Goal: Browse casually

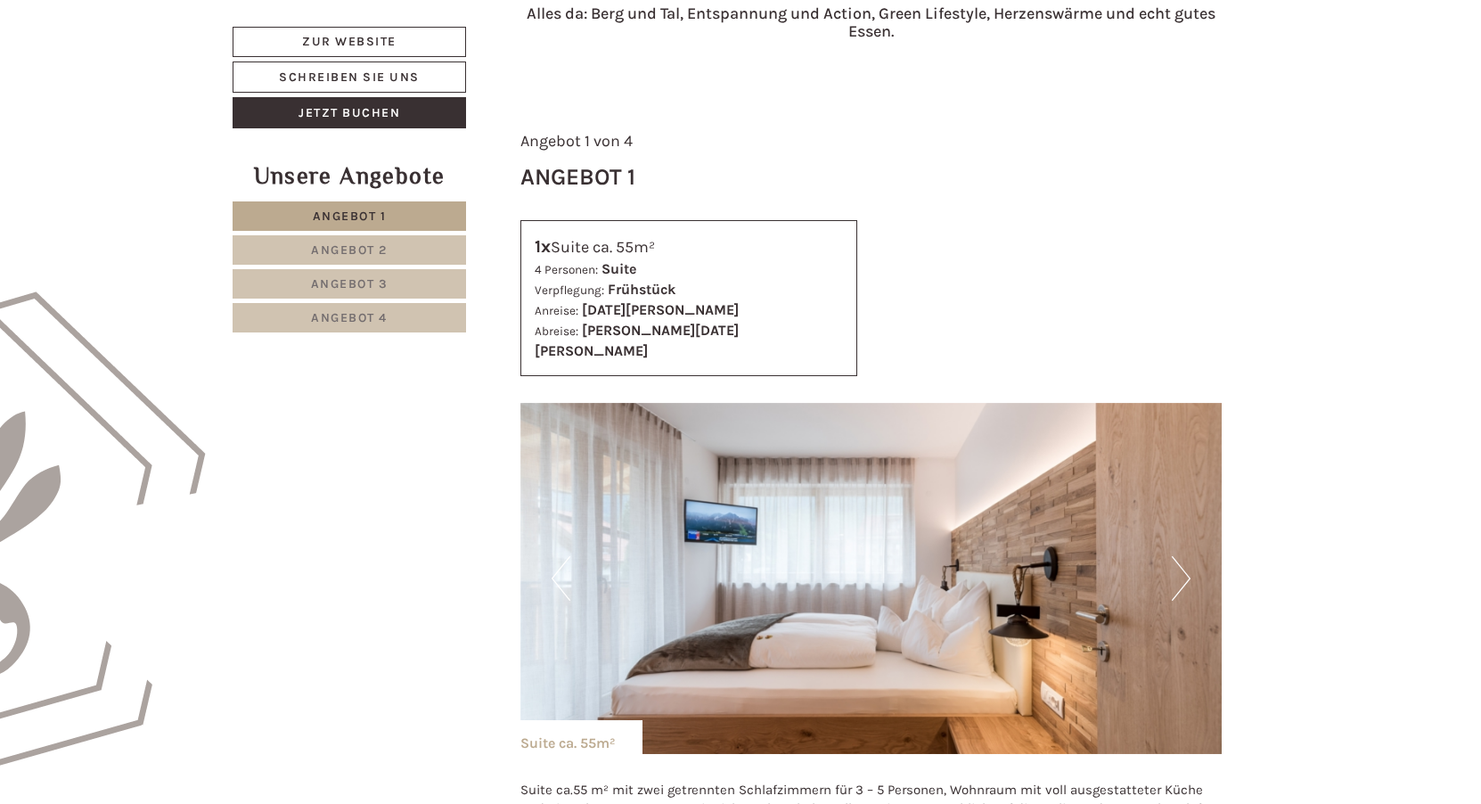
scroll to position [802, 0]
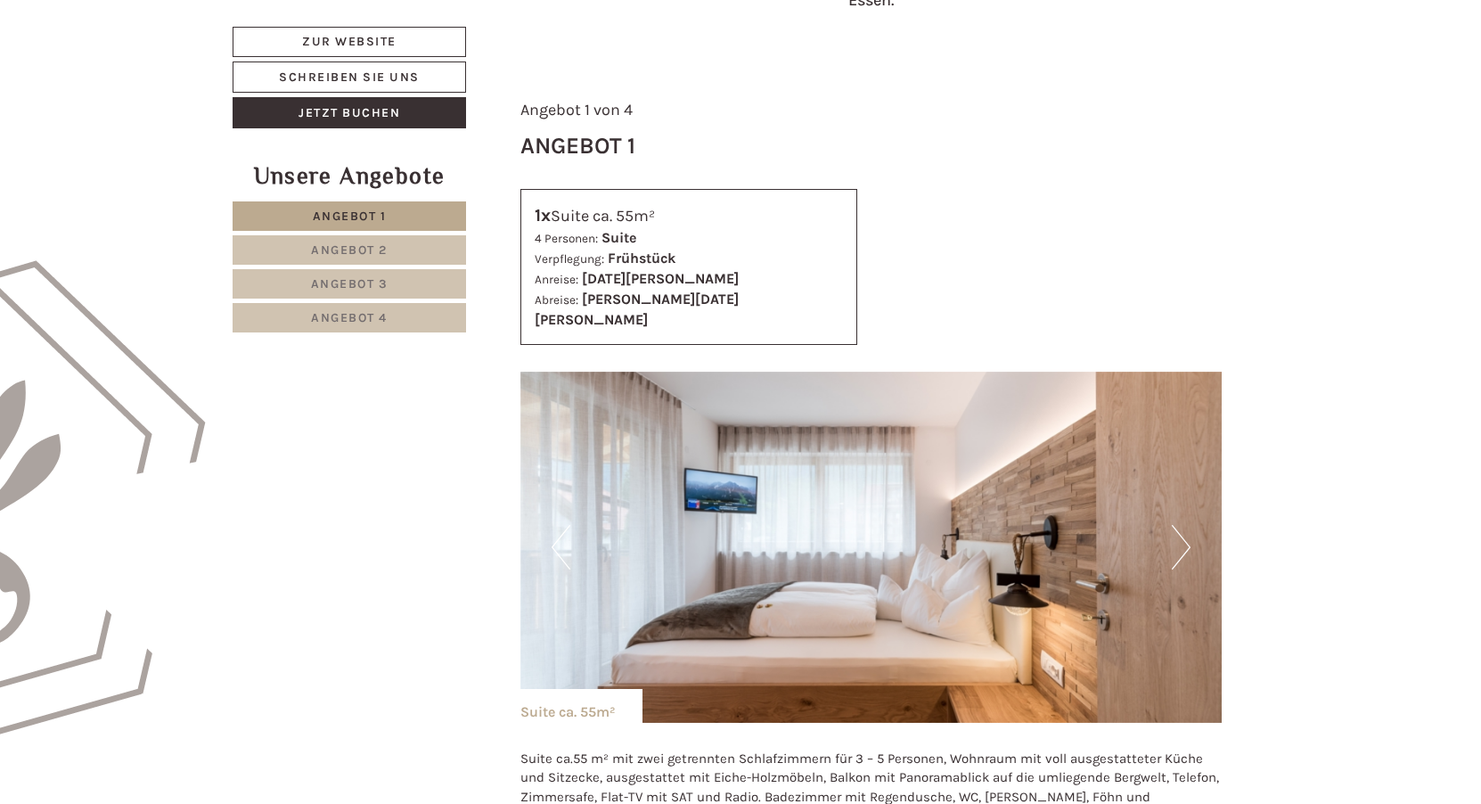
click at [1183, 525] on button "Next" at bounding box center [1181, 547] width 19 height 45
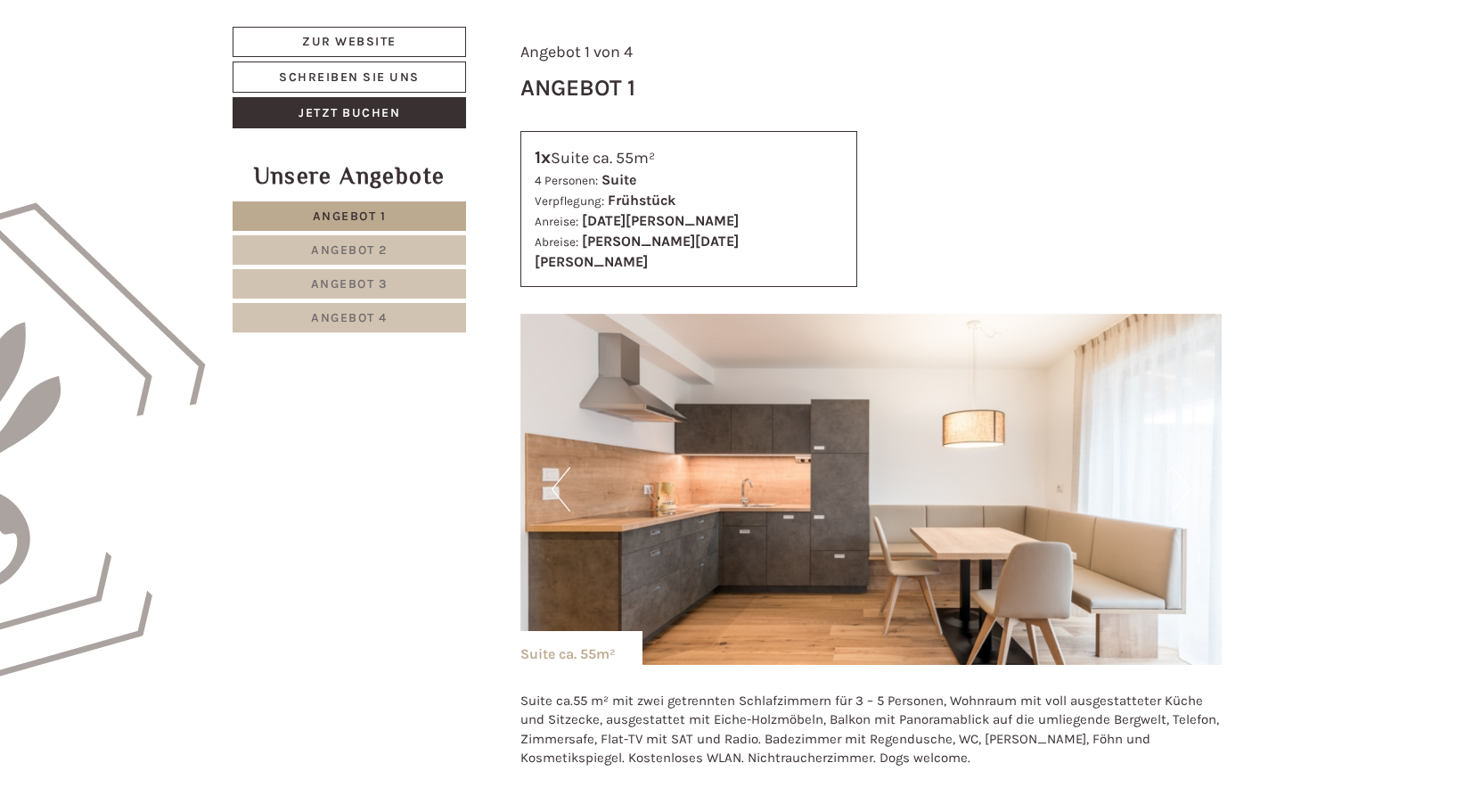
scroll to position [980, 0]
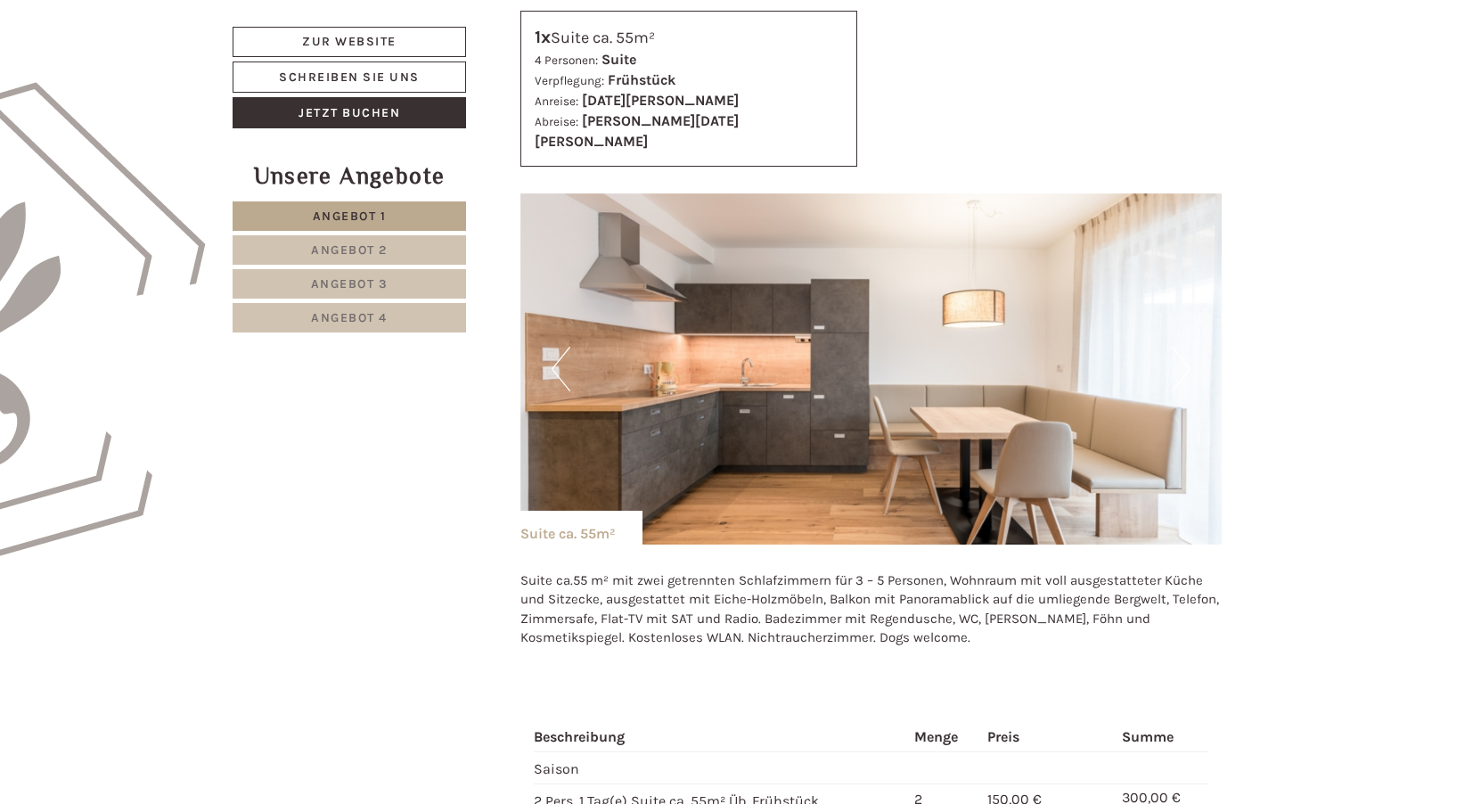
click at [559, 347] on button "Previous" at bounding box center [561, 369] width 19 height 45
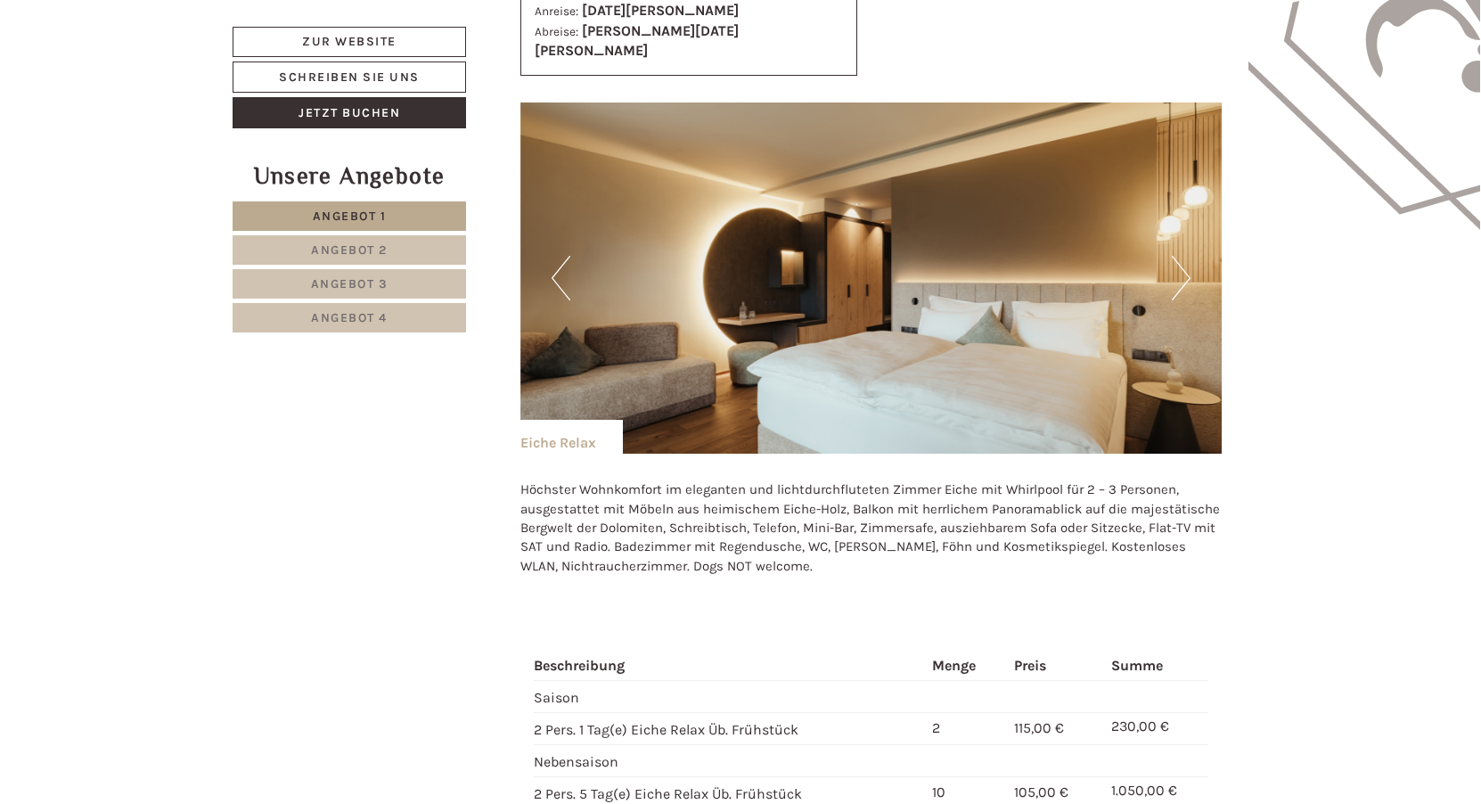
scroll to position [2406, 0]
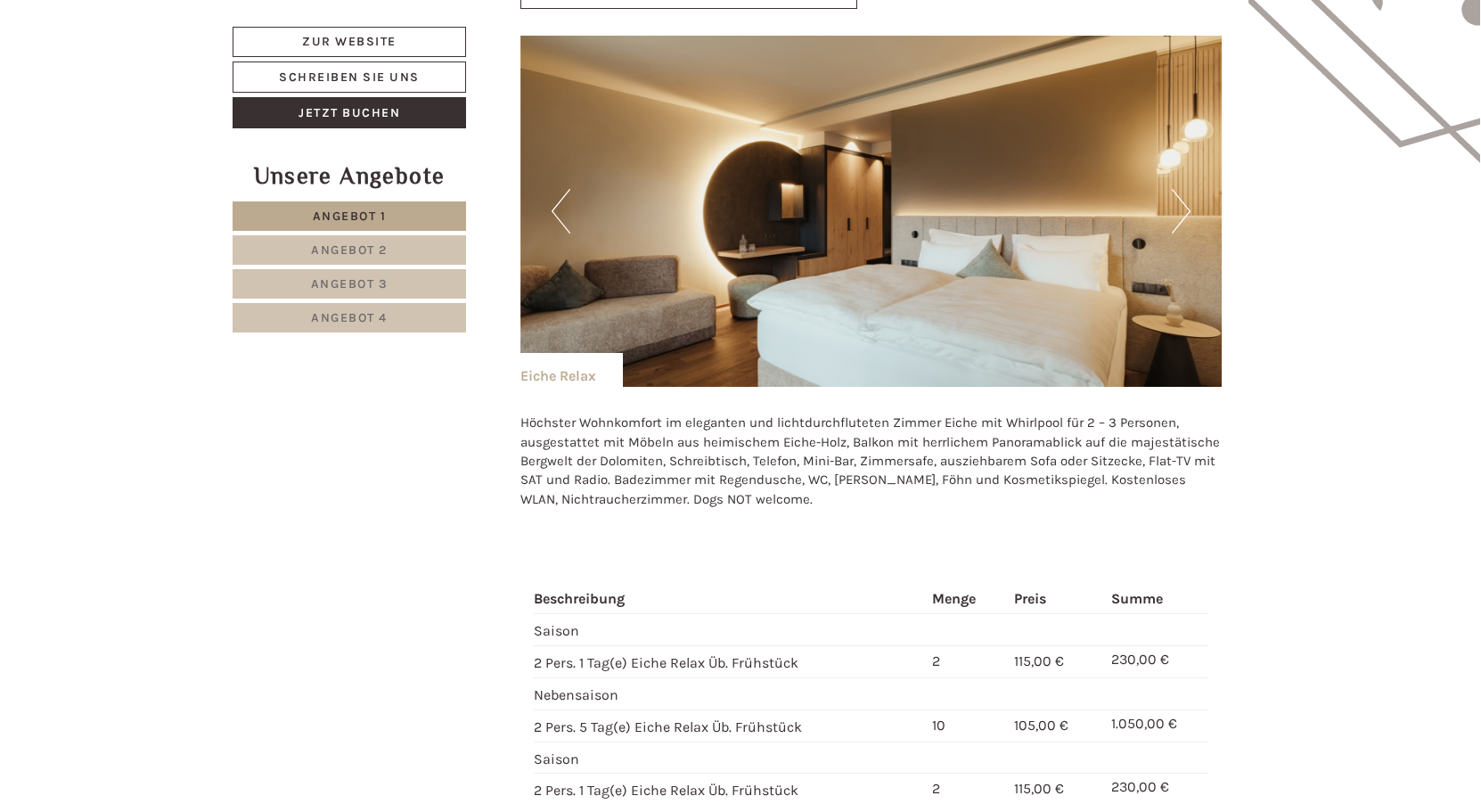
click at [1187, 189] on button "Next" at bounding box center [1181, 211] width 19 height 45
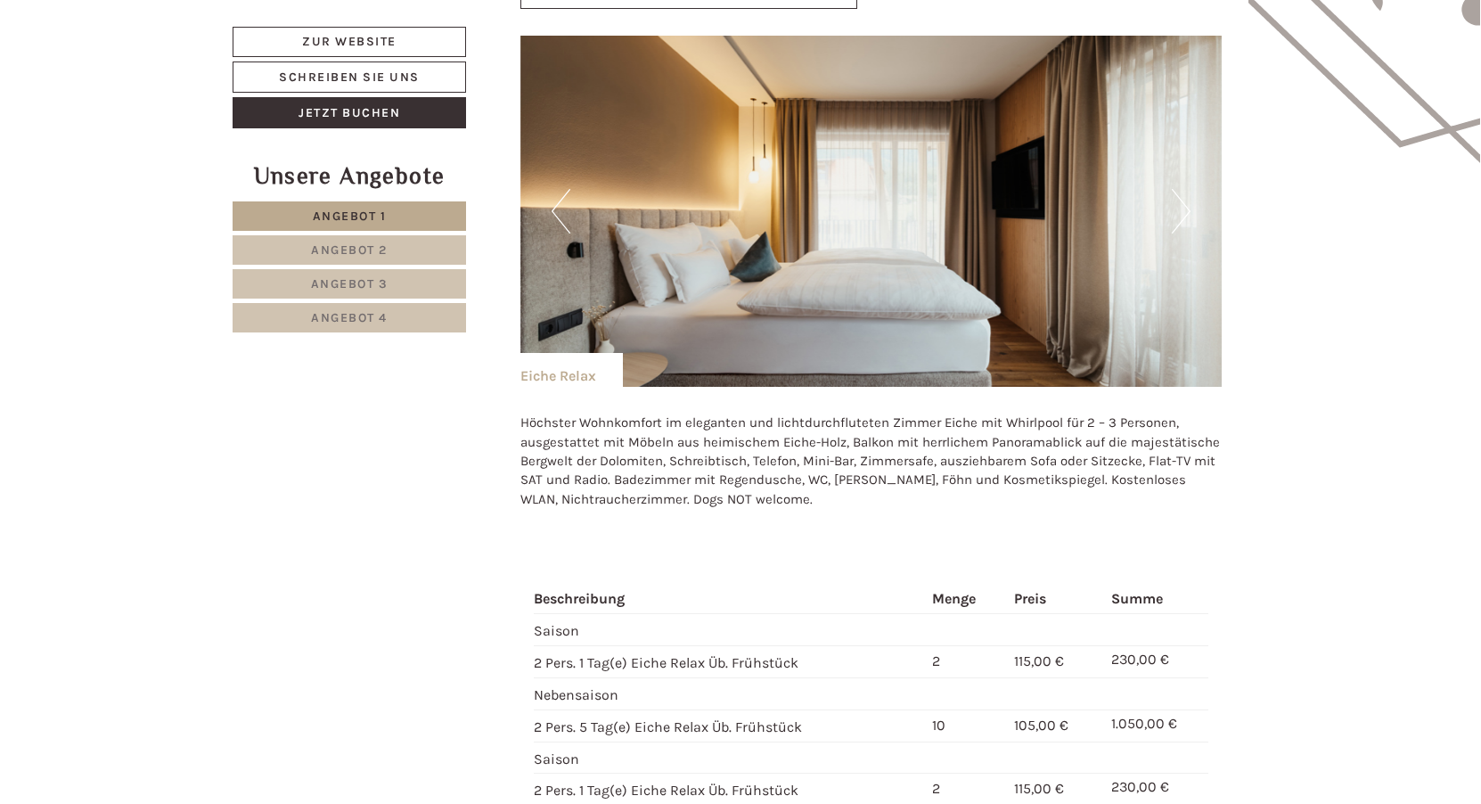
click at [1187, 189] on button "Next" at bounding box center [1181, 211] width 19 height 45
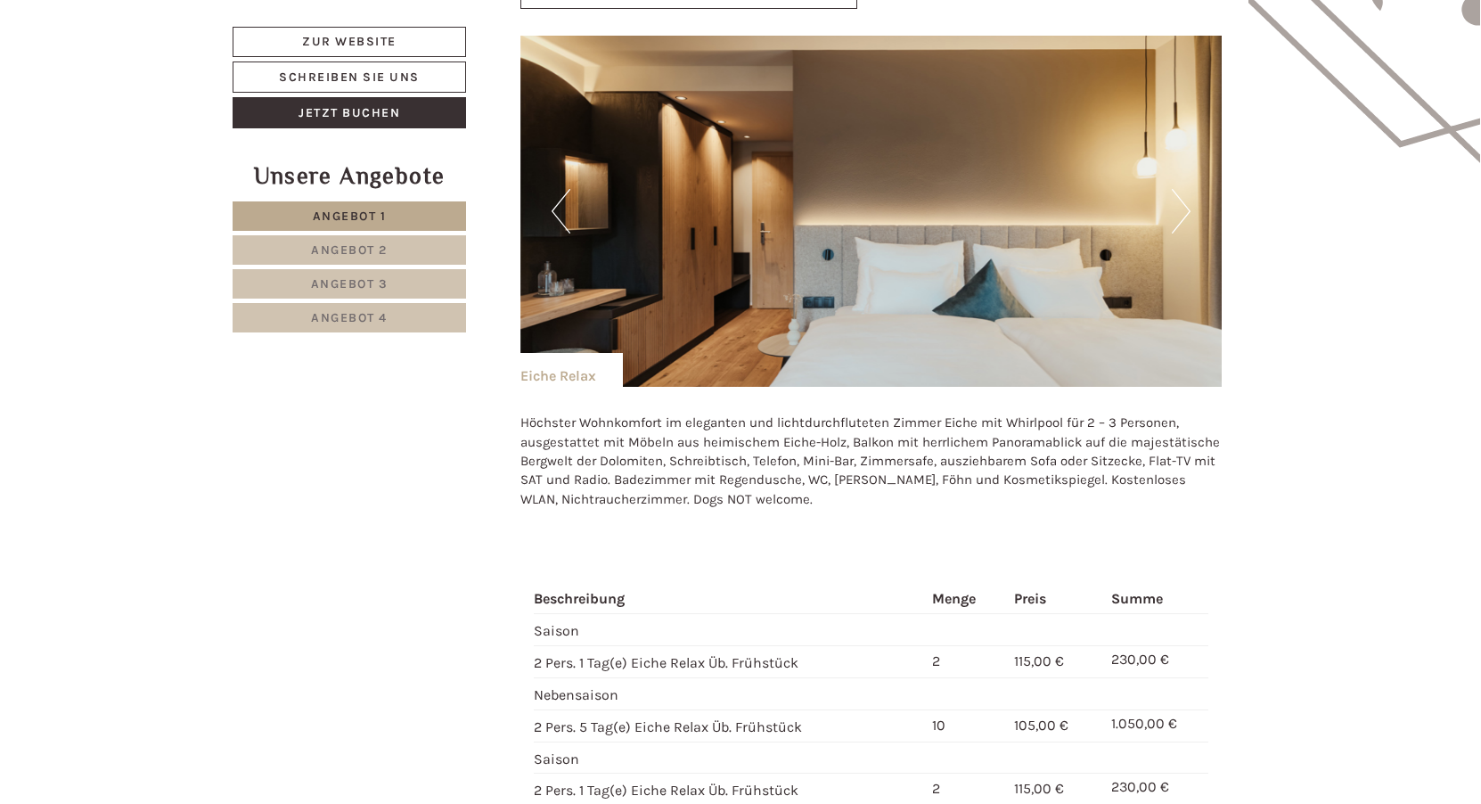
click at [1187, 189] on button "Next" at bounding box center [1181, 211] width 19 height 45
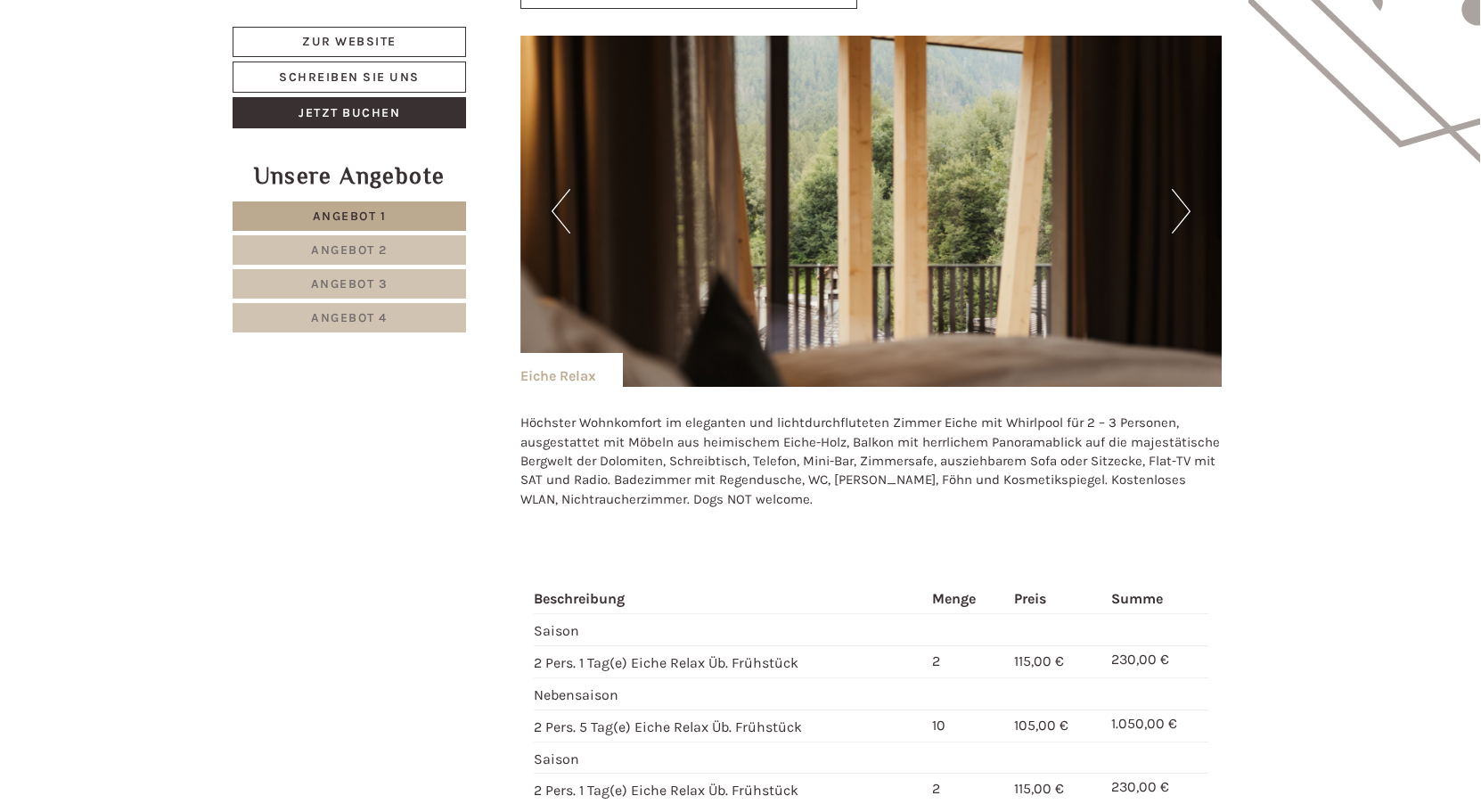
click at [1187, 189] on button "Next" at bounding box center [1181, 211] width 19 height 45
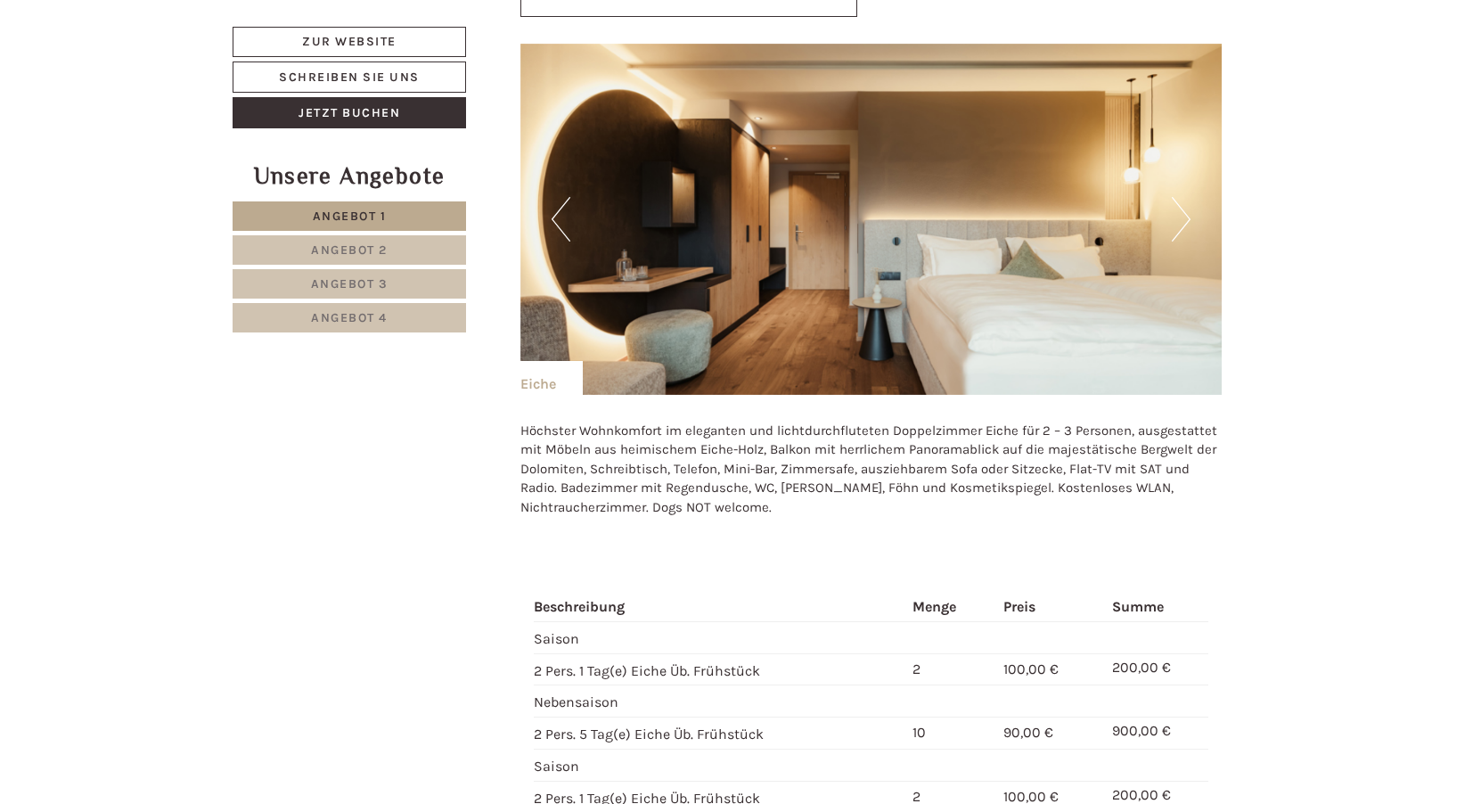
scroll to position [3742, 0]
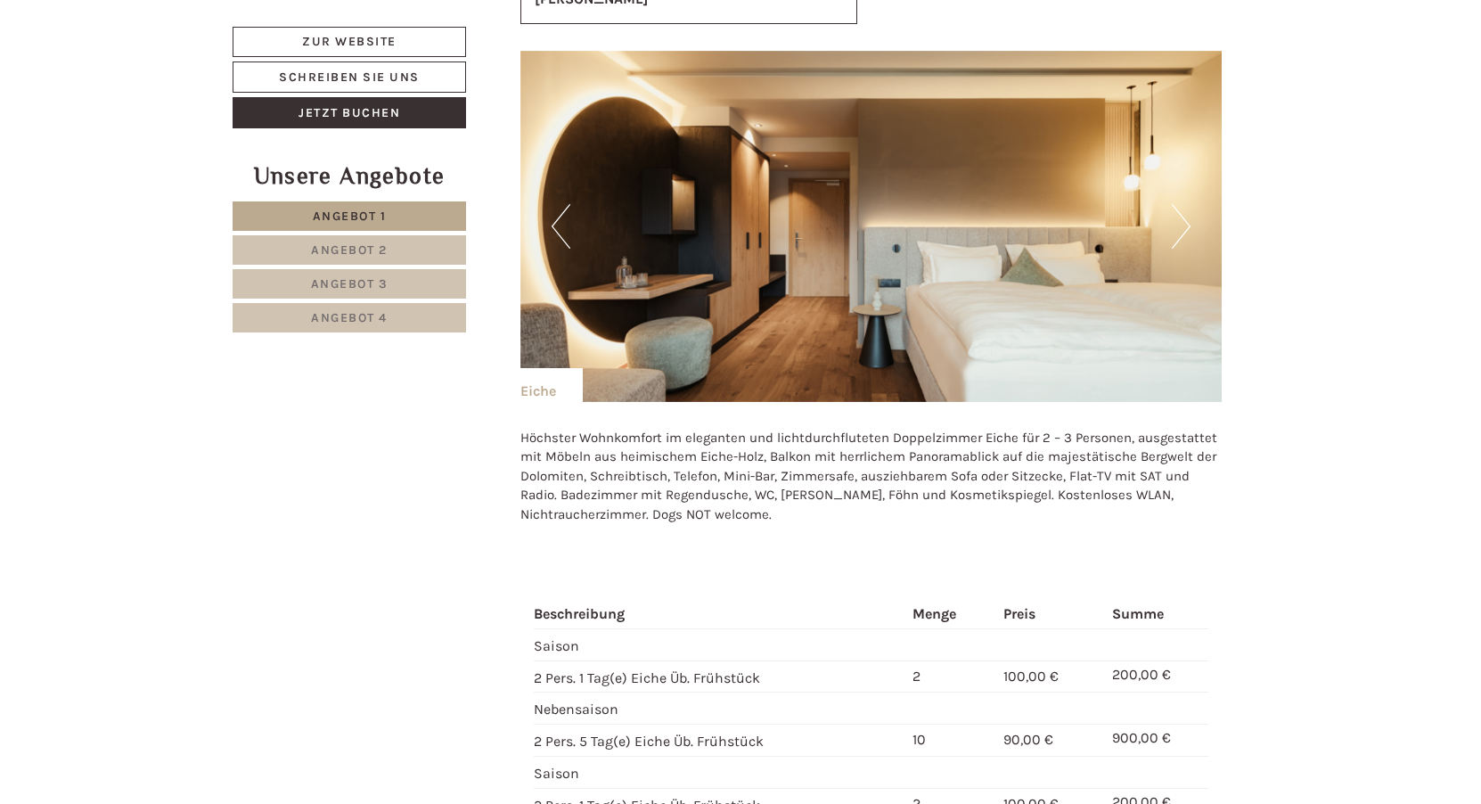
click at [1181, 204] on button "Next" at bounding box center [1181, 226] width 19 height 45
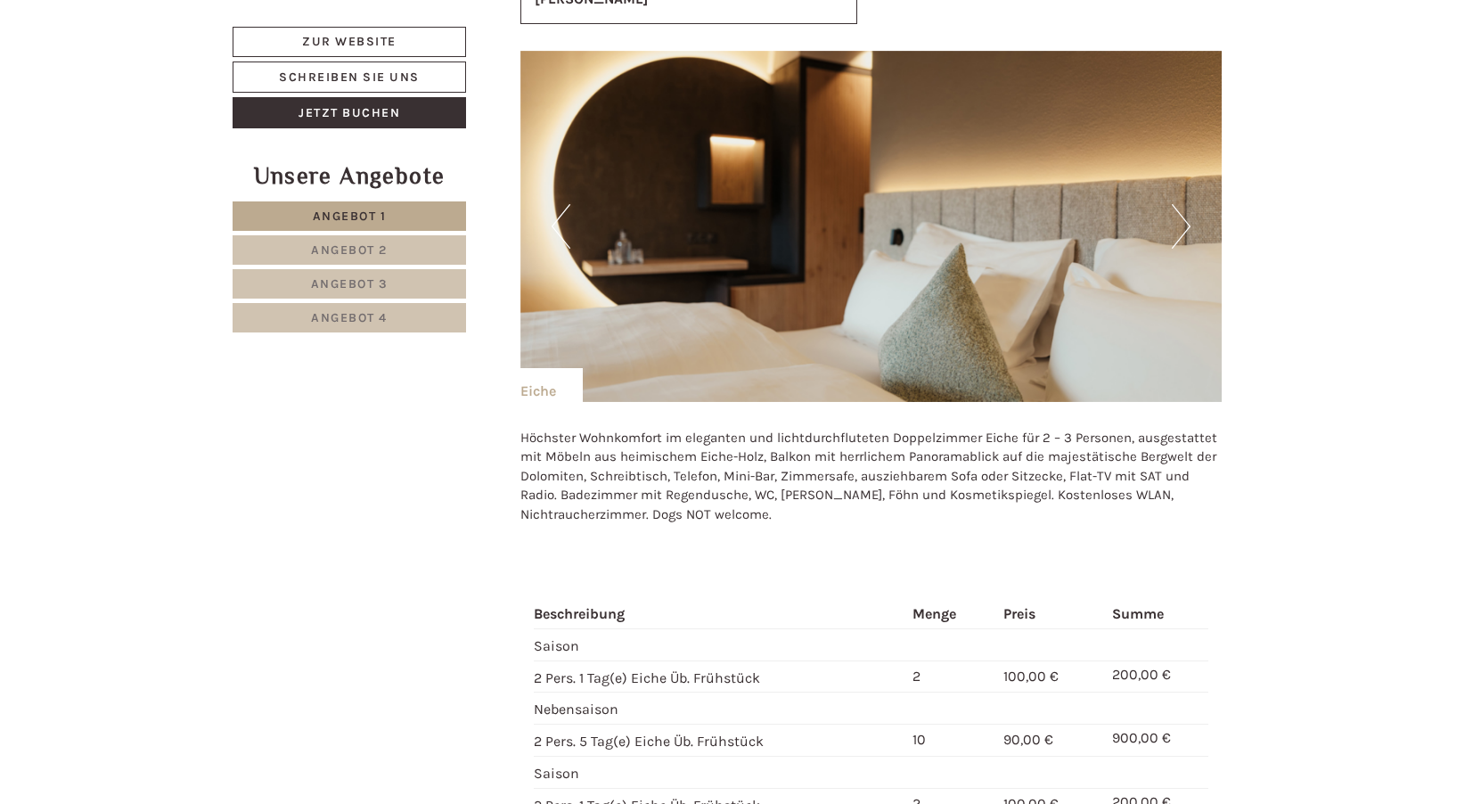
click at [1181, 204] on button "Next" at bounding box center [1181, 226] width 19 height 45
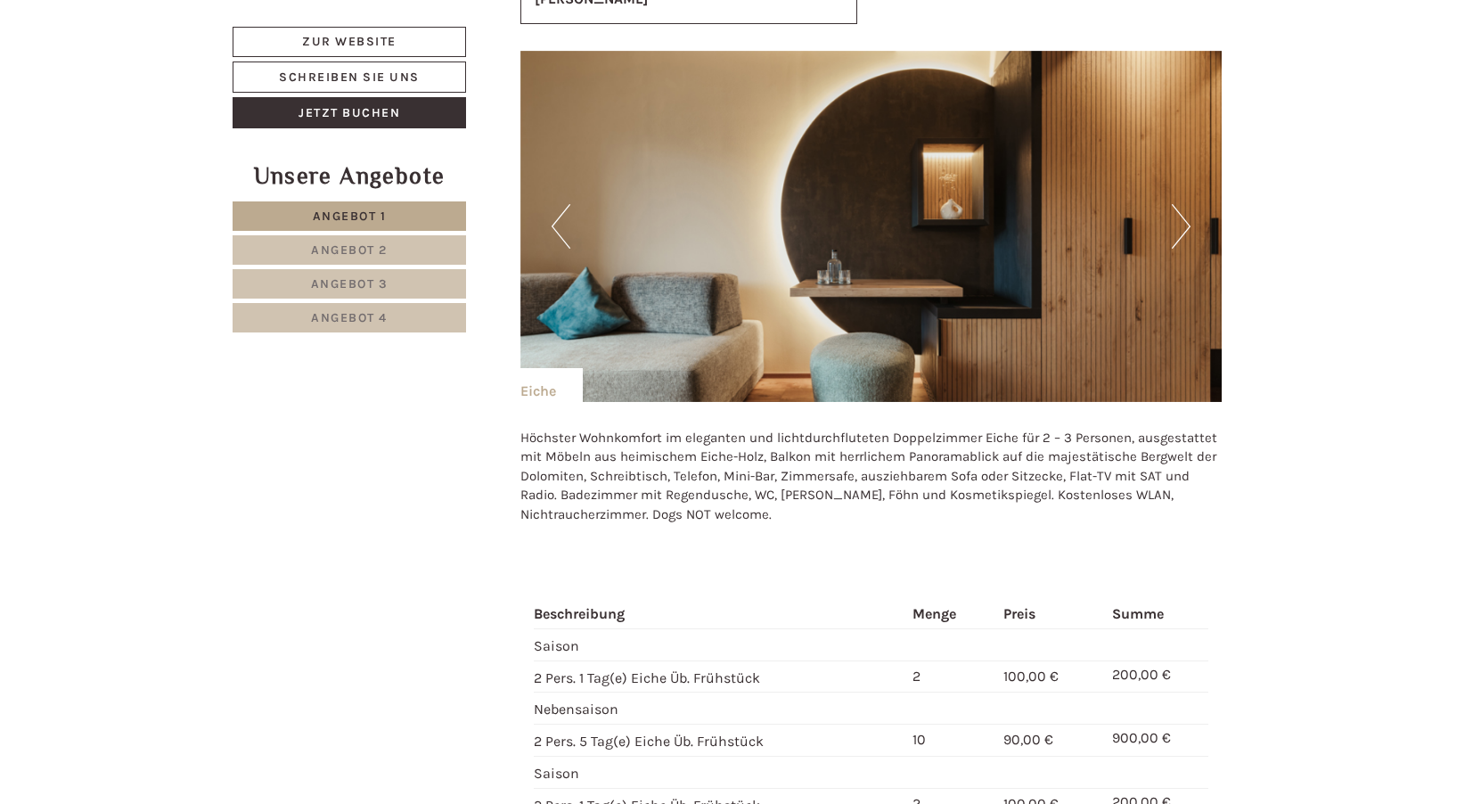
click at [1181, 204] on button "Next" at bounding box center [1181, 226] width 19 height 45
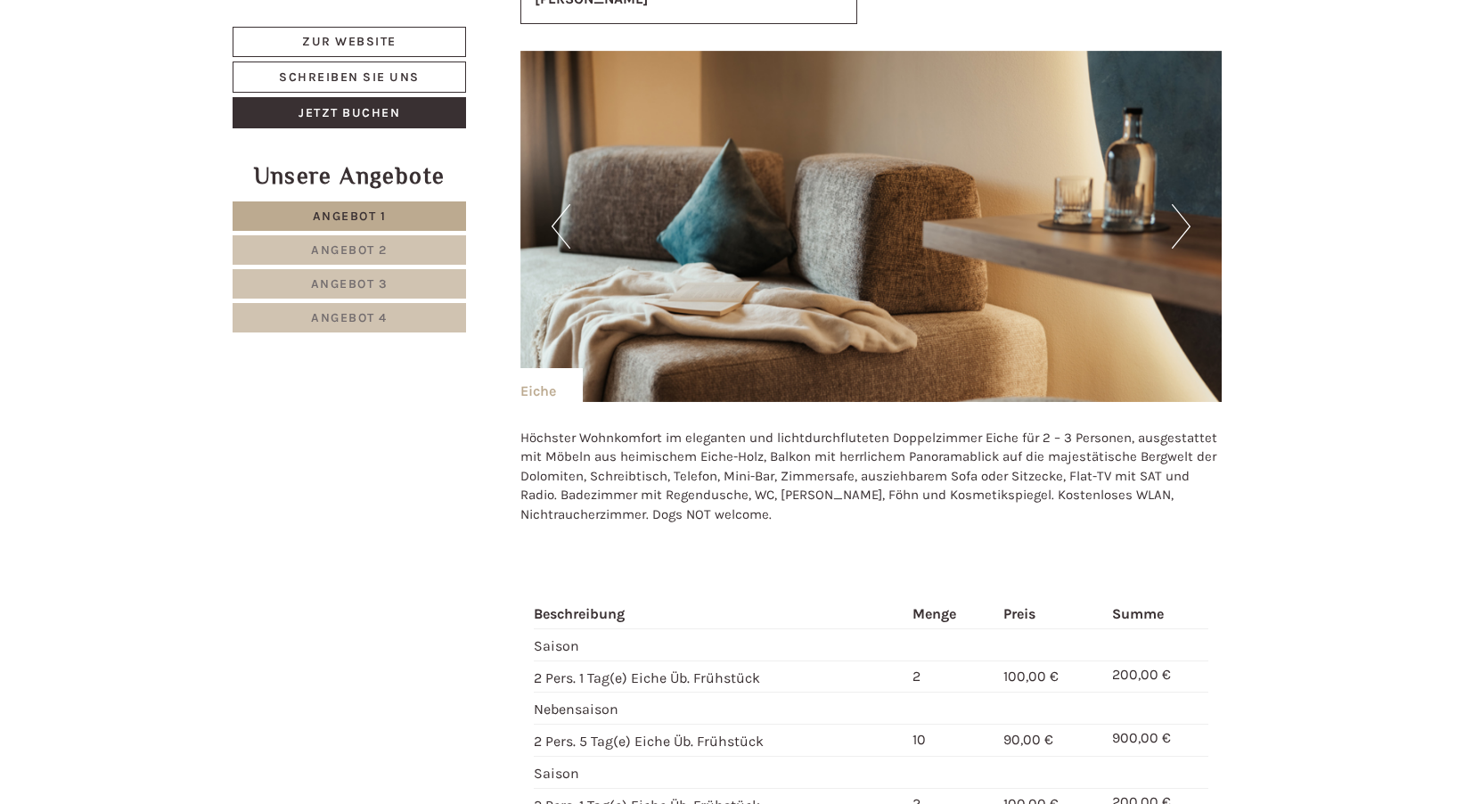
click at [1181, 204] on button "Next" at bounding box center [1181, 226] width 19 height 45
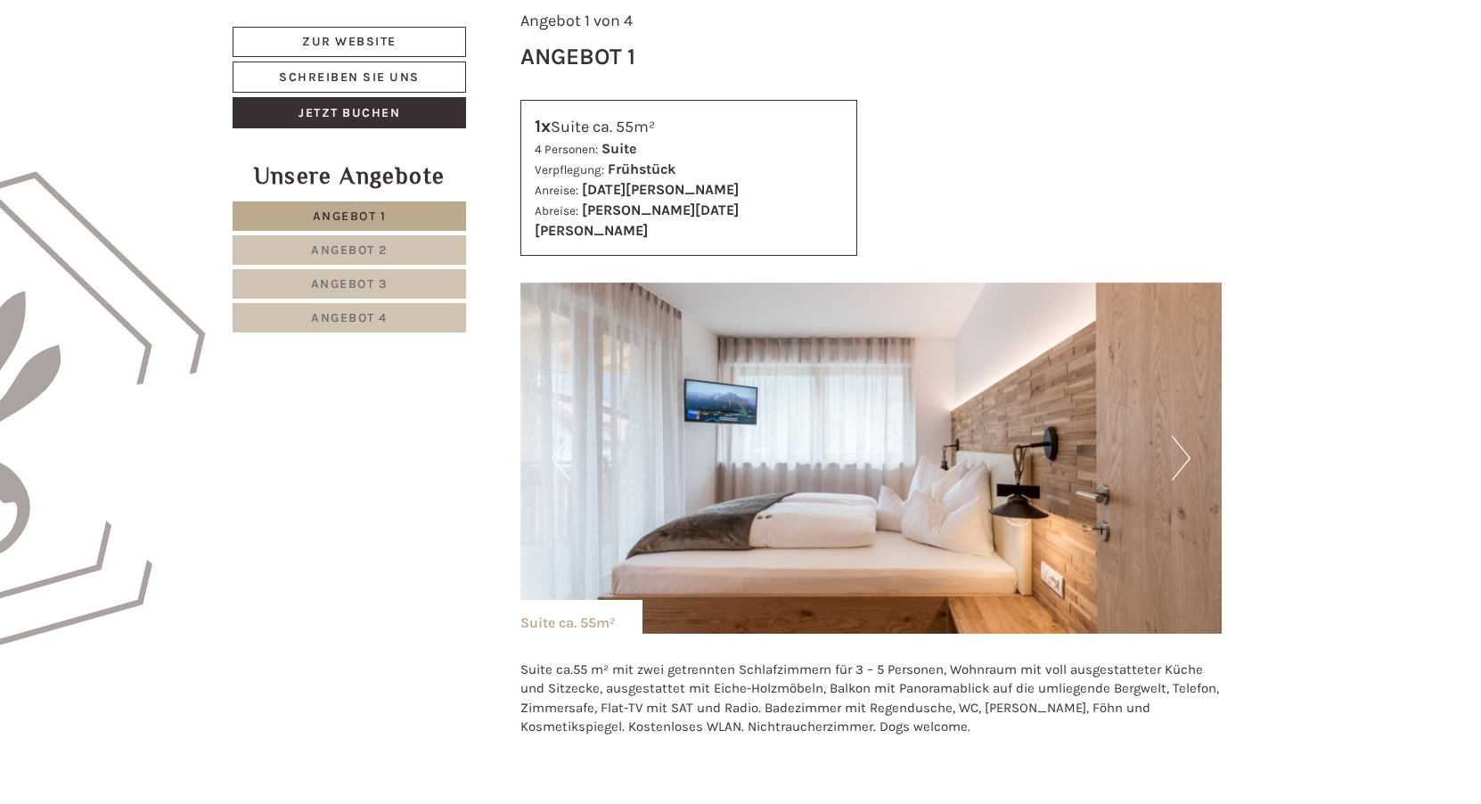
scroll to position [624, 0]
